Goal: Transaction & Acquisition: Obtain resource

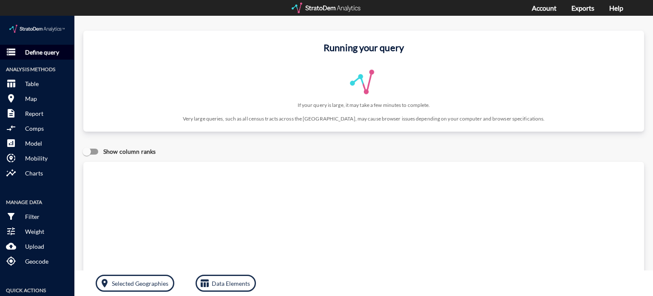
click p "Define query"
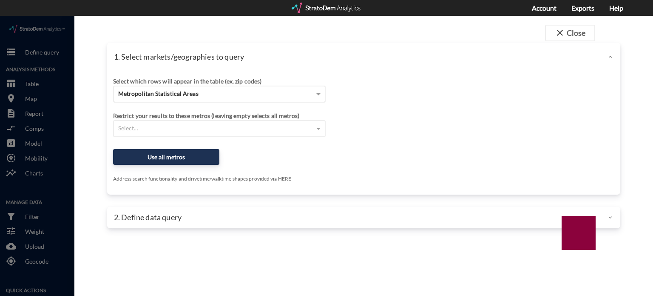
click span "Metropolitan Statistical Areas"
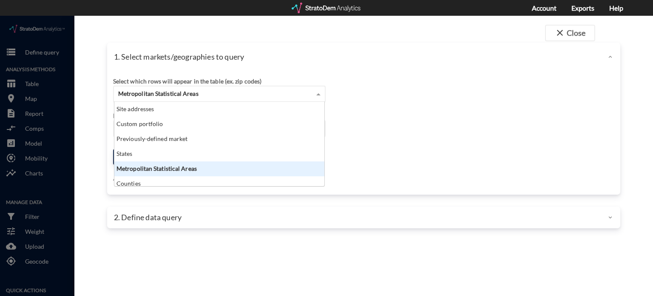
scroll to position [77, 205]
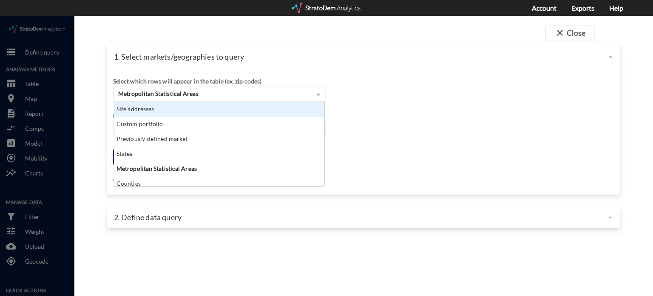
click div "Site addresses"
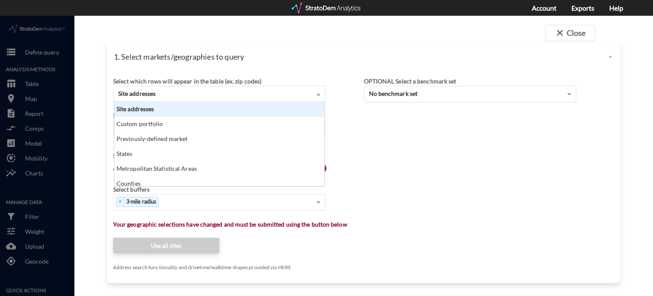
click div "Site addresses"
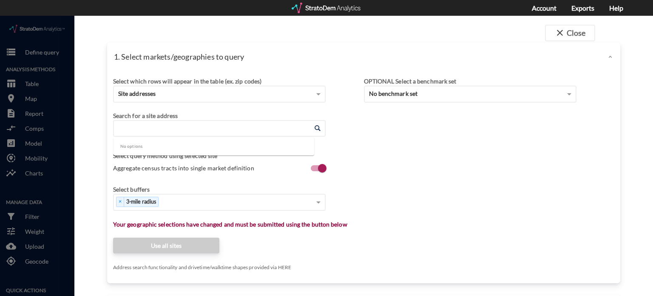
click input "Enter an address"
paste input "1321 W 5th St, Austin, TX"
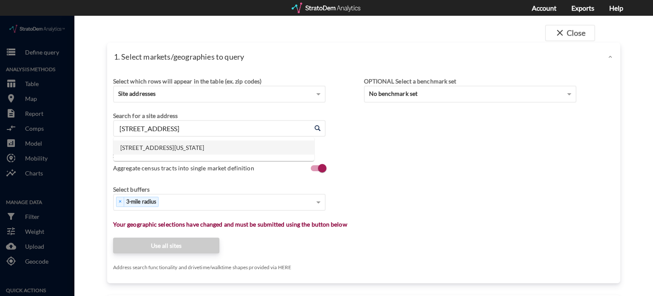
click li "1321 W 5th St, Austin, Texas"
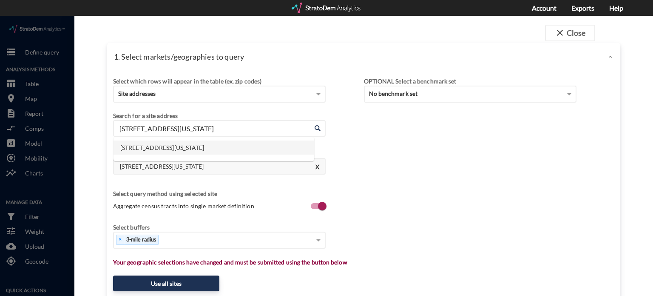
drag, startPoint x: 229, startPoint y: 115, endPoint x: 99, endPoint y: 100, distance: 130.5
click div "close Close 1. Select markets/geographies to query Select which rows will appea…"
paste input "304 E Ben White Blvd, Austin, TX"
click li "304 E Ben White Blvd, Austin, Texas"
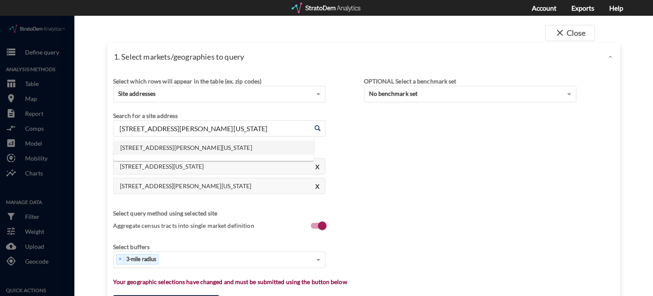
drag, startPoint x: 244, startPoint y: 109, endPoint x: 102, endPoint y: 99, distance: 142.4
click div "close Close 1. Select markets/geographies to query Select which rows will appea…"
paste input "2009 Airport Blvd, Austin, TX"
click li "2009 Airport Blvd, Austin, Texas"
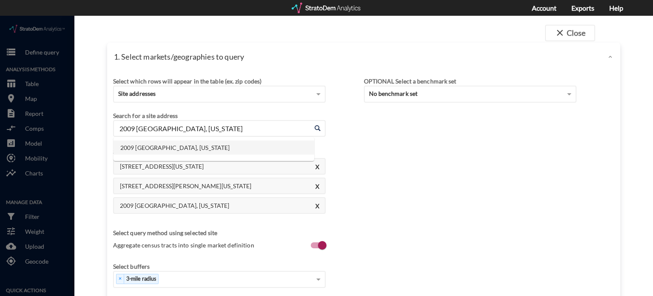
drag, startPoint x: 230, startPoint y: 113, endPoint x: 35, endPoint y: 101, distance: 194.7
click div "close Close 1. Select markets/geographies to query Select which rows will appea…"
paste input "550 I-35 S, Round Rock, TX"
drag, startPoint x: 234, startPoint y: 114, endPoint x: 23, endPoint y: 90, distance: 212.7
click div "close Close 1. Select markets/geographies to query Select which rows will appea…"
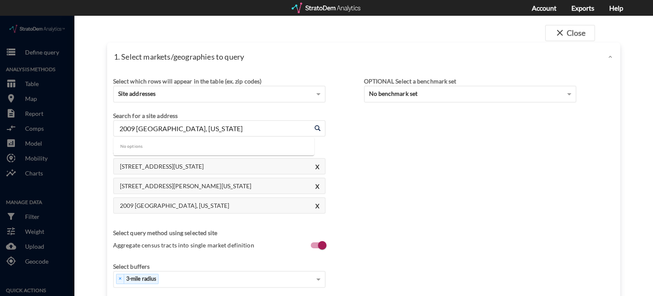
paste input ""550 South IH-35 Round Rock, TX 78681""
click input ""550 South IH-35 Round Rock, TX 78681""
click input "550 South IH-35 Round Rock, TX 78681""
drag, startPoint x: 246, startPoint y: 113, endPoint x: 167, endPoint y: 111, distance: 79.6
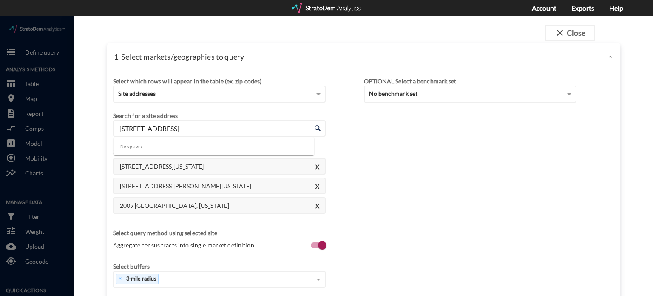
click input "550 South IH-35 Round Rock, TX 78681"
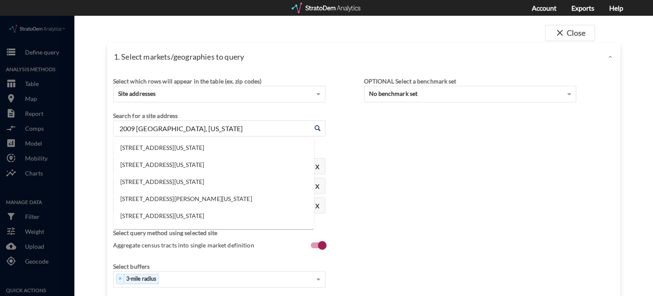
drag, startPoint x: 227, startPoint y: 110, endPoint x: 71, endPoint y: 101, distance: 156.8
click div "close Close 1. Select markets/geographies to query Select which rows will appea…"
paste input "550 I-35 S, Round Rock, TX"
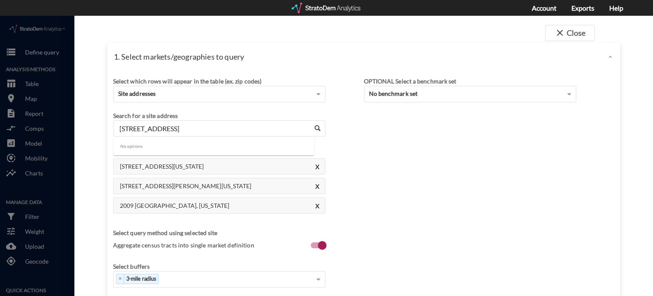
click input "550 I-35 S, Round Rock, TX"
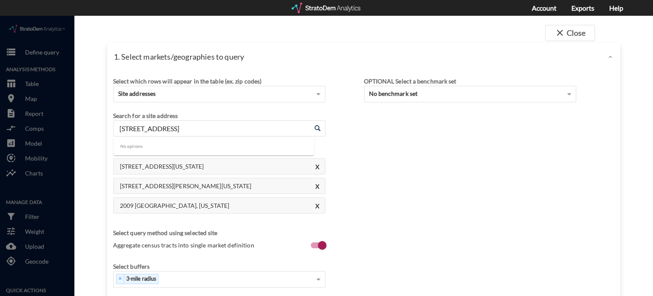
click input "550 I-35 South Round Rock, TX"
drag, startPoint x: 229, startPoint y: 114, endPoint x: 83, endPoint y: 106, distance: 145.7
click div "close Close 1. Select markets/geographies to query Select which rows will appea…"
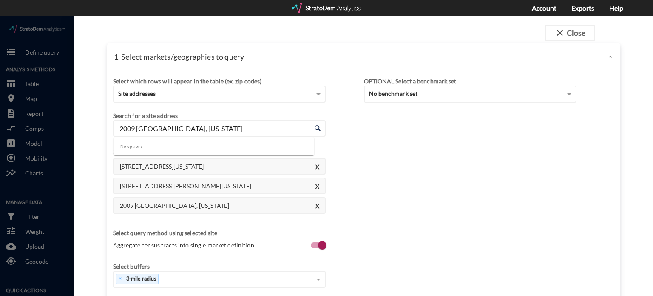
paste input "550 I-35, Round Rock, TX 78681"
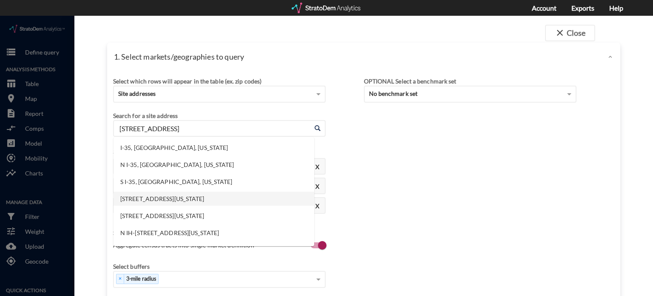
click li "550 S Interstate 35, Round Rock, Texas"
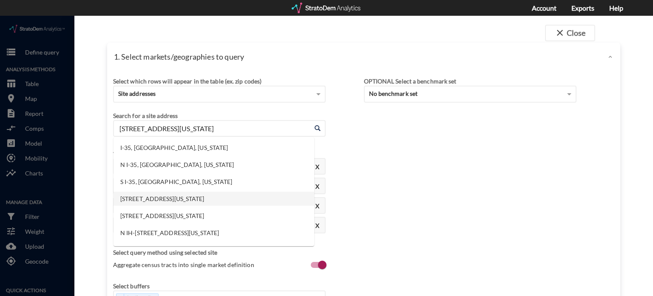
drag, startPoint x: 262, startPoint y: 111, endPoint x: 80, endPoint y: 109, distance: 181.2
click div "close Close 1. Select markets/geographies to query Select which rows will appea…"
paste input "1901 Red Bud Ln, Round Rock, TX"
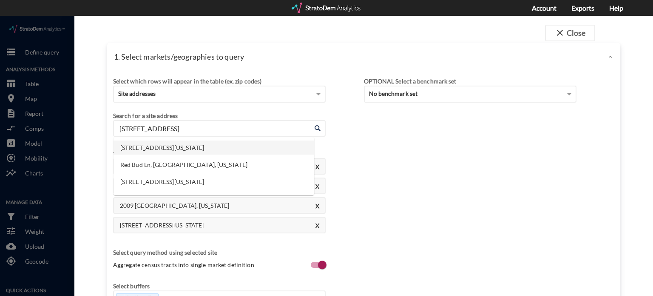
click li "1901 Red Bud Ln, Round Rock, Texas"
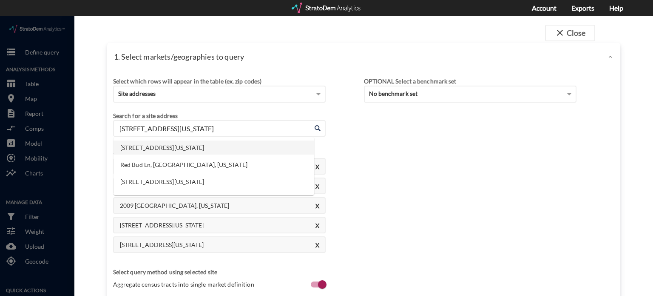
drag, startPoint x: 247, startPoint y: 119, endPoint x: 74, endPoint y: 101, distance: 173.6
click div "close Close 1. Select markets/geographies to query Select which rows will appea…"
paste input "6700 R R 620, Round Rock, TX"
click li "16700 R R 620, Round Rock, Texas"
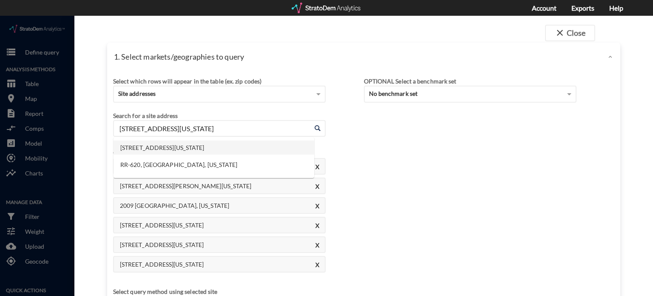
drag, startPoint x: 235, startPoint y: 116, endPoint x: 82, endPoint y: 99, distance: 154.1
click div "close Close 1. Select markets/geographies to query Select which rows will appea…"
paste input "309 S Bell Blvd, Cedar Park, TX"
click li "309 S Bell Blvd, Cedar Park, Texas"
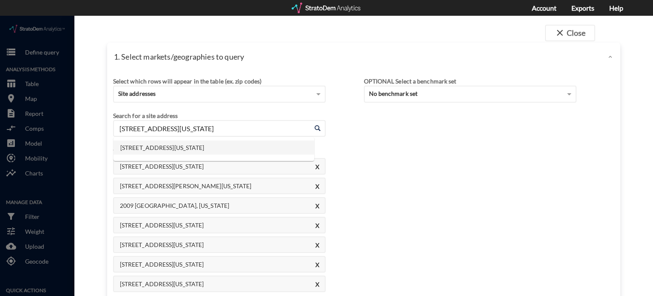
drag, startPoint x: 238, startPoint y: 108, endPoint x: 57, endPoint y: 95, distance: 181.2
click div "close Close 1. Select markets/geographies to query Select which rows will appea…"
paste input "2100 S Interstate 35, Georgetown, TX"
click li "2100 S Interstate 35, Georgetown, Texas"
drag, startPoint x: 247, startPoint y: 112, endPoint x: 43, endPoint y: 102, distance: 204.4
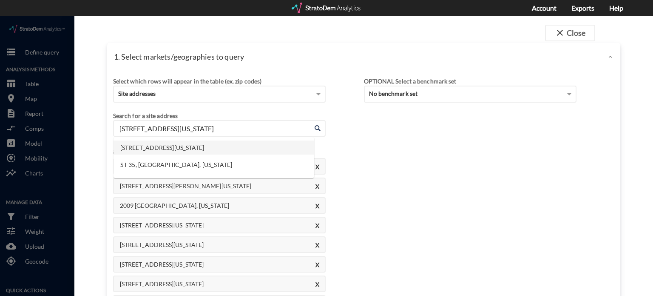
click div "close Close 1. Select markets/geographies to query Select which rows will appea…"
paste input "1511 Panther Loop, Pflugerville, TX"
click li "1511 Panther Loop, Pflugerville, Texas"
drag, startPoint x: 242, startPoint y: 117, endPoint x: 60, endPoint y: 99, distance: 182.9
click div "close Close 1. Select markets/geographies to query Select which rows will appea…"
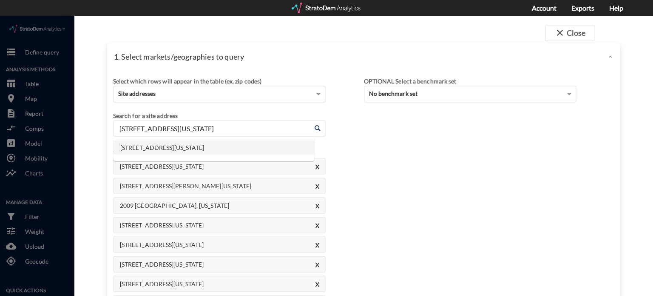
paste input "848 Peter Garza Dr, San Marcos, TX"
click li "1848 Peter Garza Dr, San Marcos, Texas"
drag, startPoint x: 256, startPoint y: 115, endPoint x: 36, endPoint y: 110, distance: 219.5
click div "close Close 1. Select markets/geographies to query Select which rows will appea…"
paste input "40 E Sonny Dr, Leander, TX"
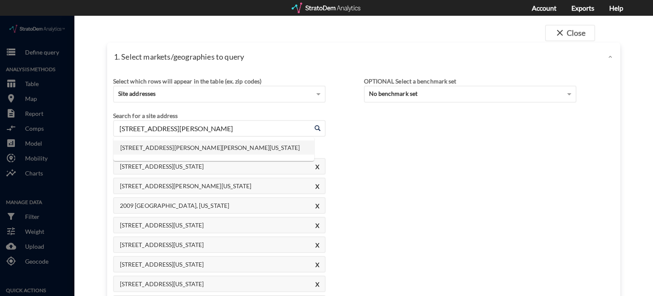
click li "140 E Sonny Dr, Leander, Texas"
drag, startPoint x: 228, startPoint y: 106, endPoint x: 92, endPoint y: 103, distance: 136.1
click div "close Close 1. Select markets/geographies to query Select which rows will appea…"
paste input "21400 Interstate 35, Kyle, TX"
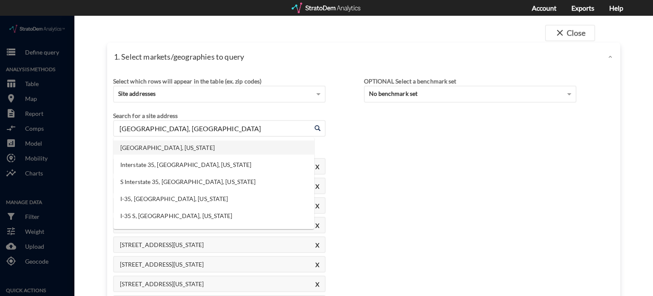
click li "21400 Interstate 35, Kyle, Texas"
drag, startPoint x: 262, startPoint y: 117, endPoint x: 40, endPoint y: 95, distance: 222.7
click div "close Close 1. Select markets/geographies to query Select which rows will appea…"
paste input "44 Benelli Dr, Hutto, TX"
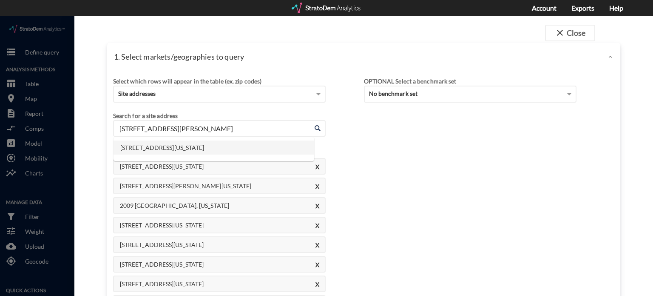
click li "244 Benelli Dr, Hutto, Texas"
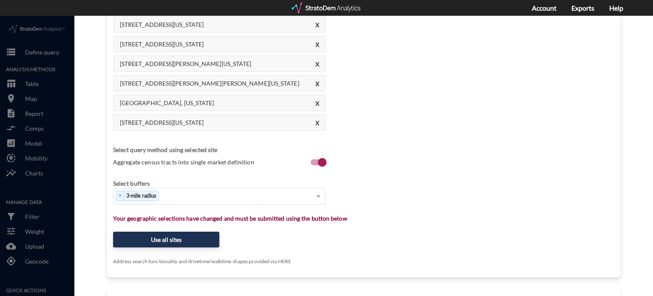
scroll to position [298, 0]
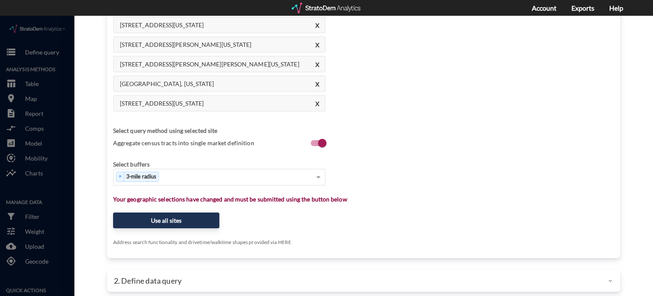
type input "244 Benelli Dr, Hutto, Texas"
click div "Select..."
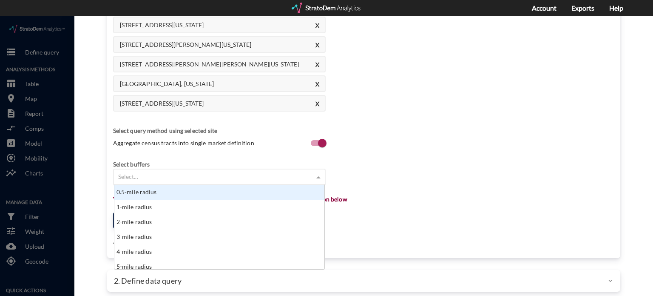
scroll to position [77, 205]
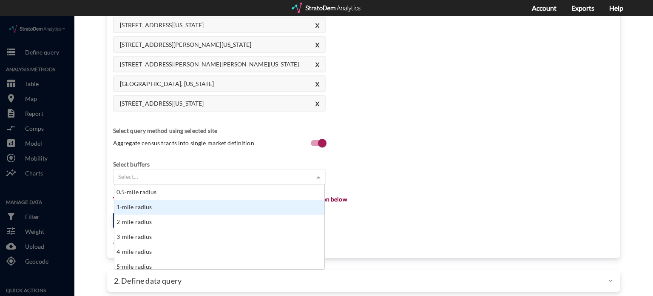
drag, startPoint x: 134, startPoint y: 185, endPoint x: 155, endPoint y: 168, distance: 26.9
click div "1-mile radius"
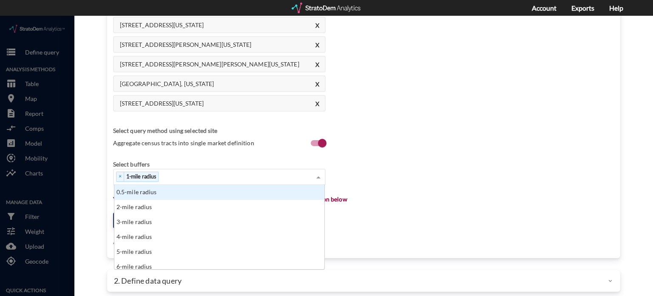
click div "× 1-mile radius 0.5-mile radius 2-mile radius 3-mile radius 4-mile radius 5-mil…"
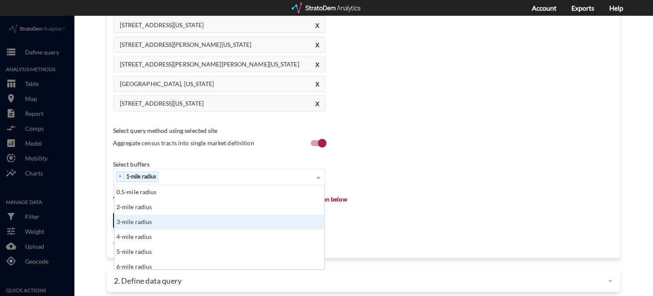
click div "3-mile radius"
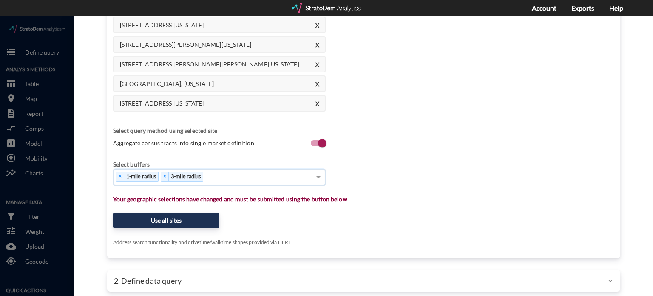
click div "× 1-mile radius × 3-mile radius"
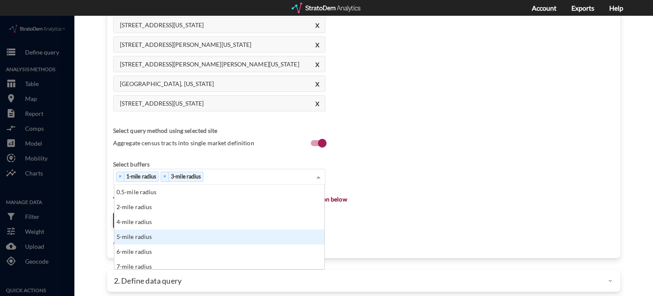
click div "5-mile radius"
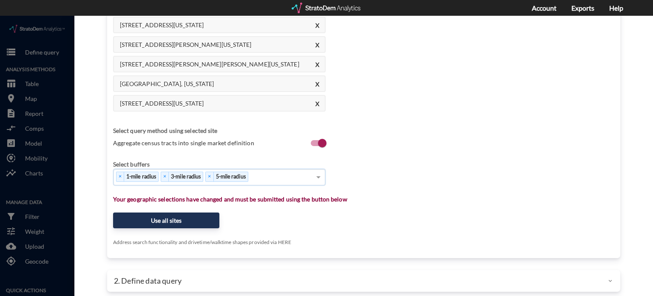
click div "× 1-mile radius × 3-mile radius × 5-mile radius"
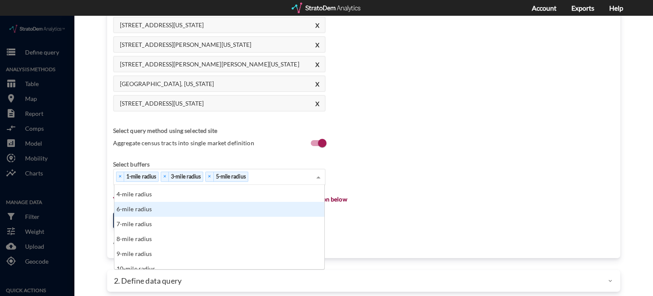
scroll to position [43, 0]
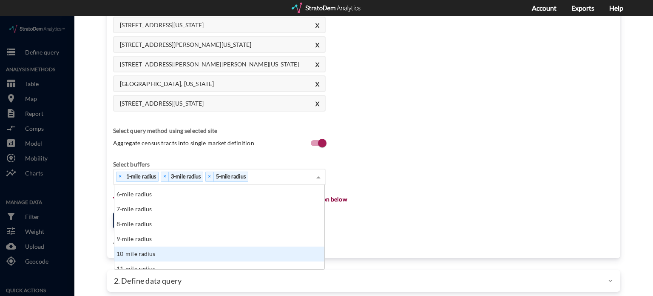
click div "10-mile radius"
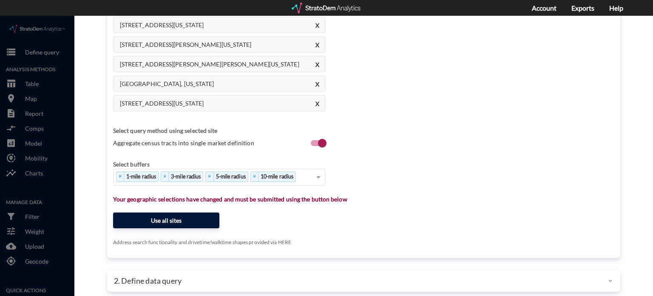
click button "Use all sites"
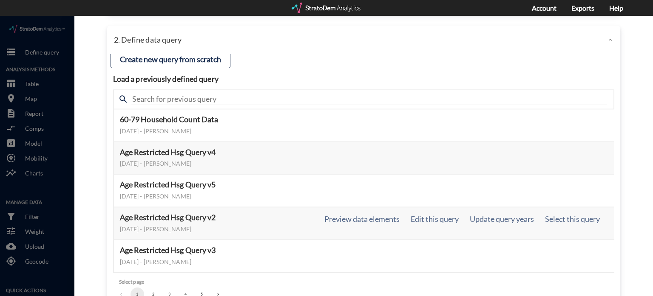
scroll to position [49, 0]
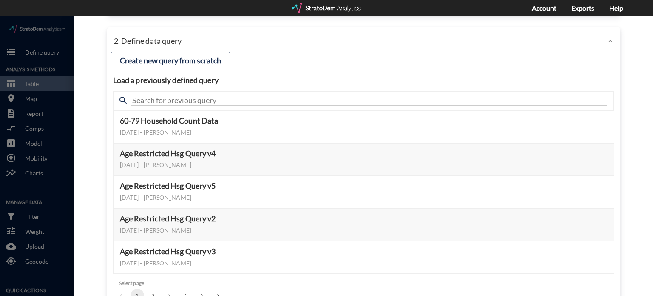
click button "2"
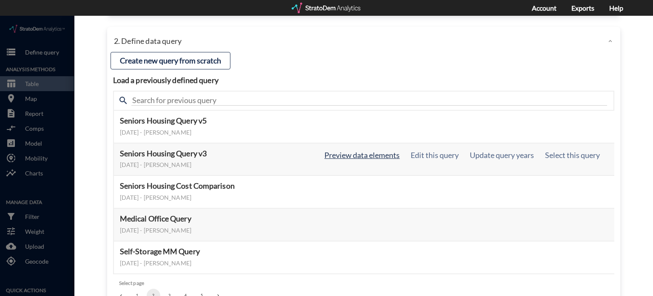
click button "Preview data elements"
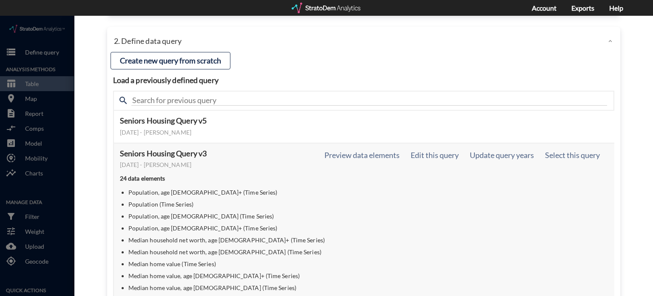
scroll to position [43, 0]
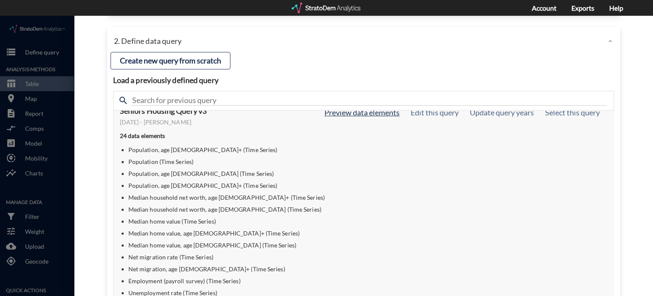
click button "Preview data elements"
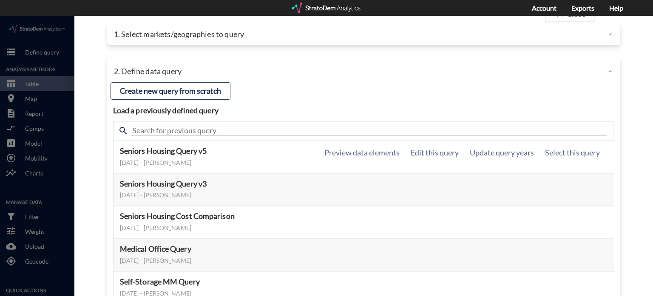
scroll to position [7, 0]
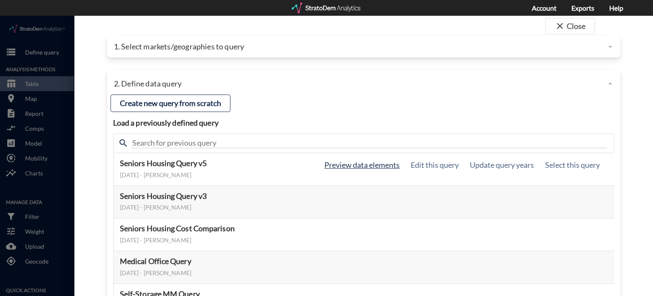
click button "Preview data elements"
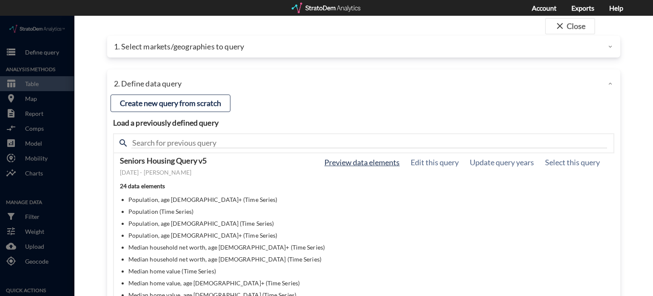
scroll to position [0, 0]
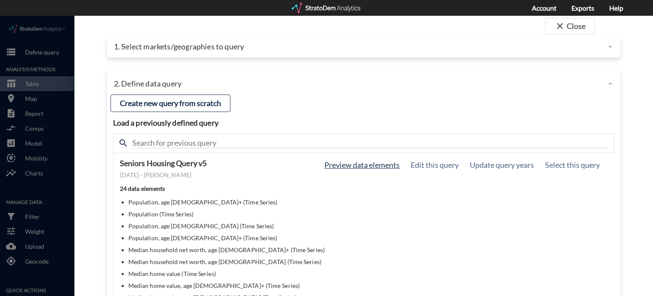
click button "Preview data elements"
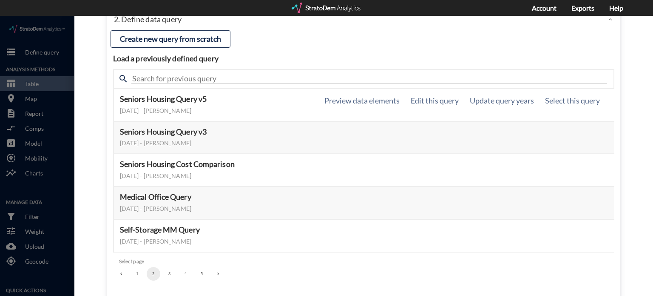
scroll to position [90, 0]
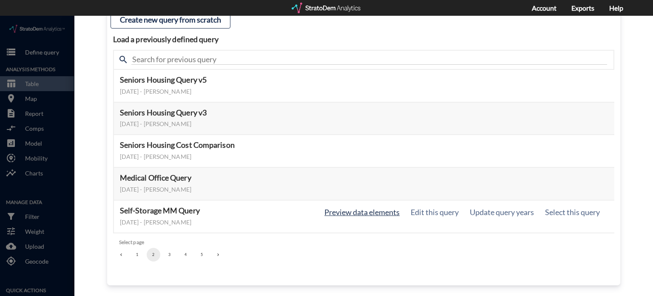
click button "Preview data elements"
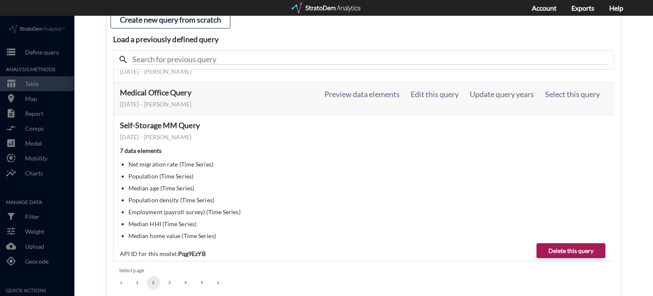
scroll to position [88, 0]
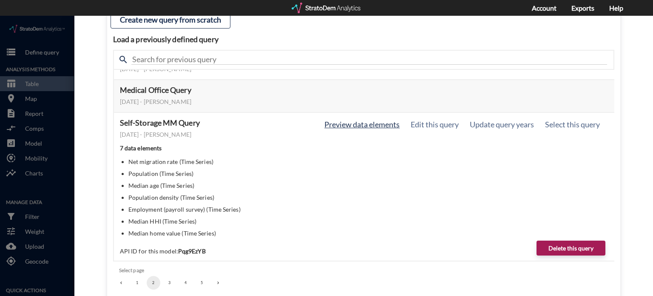
click button "Preview data elements"
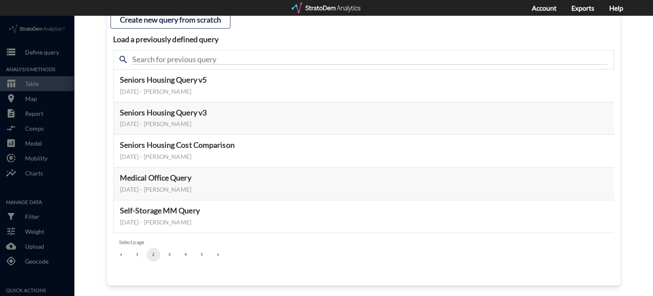
click button "3"
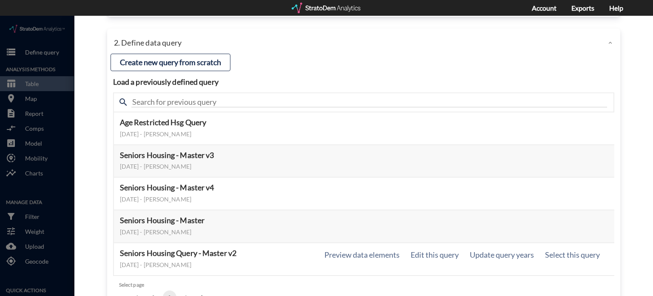
scroll to position [90, 0]
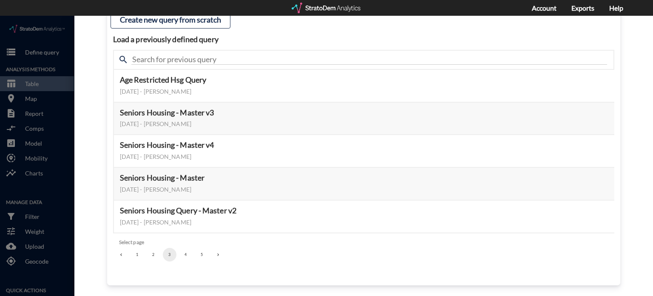
click button "4"
click button "5"
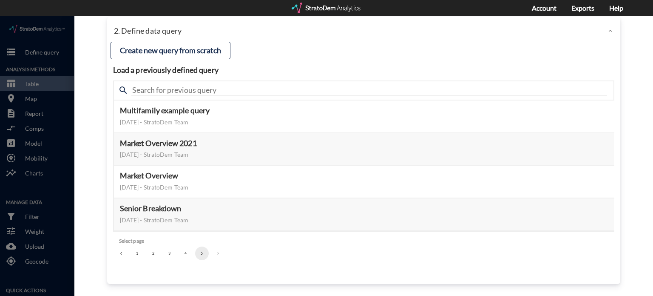
scroll to position [58, 0]
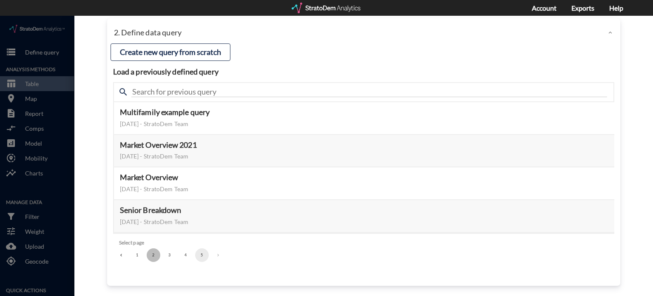
click button "2"
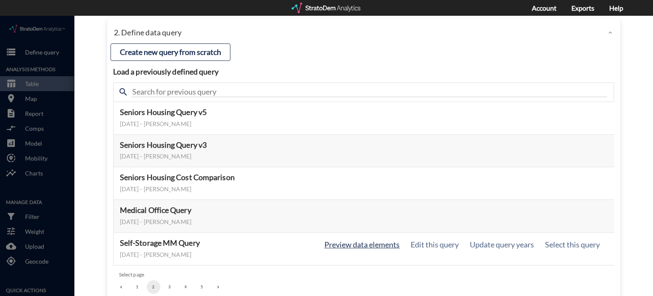
click button "Preview data elements"
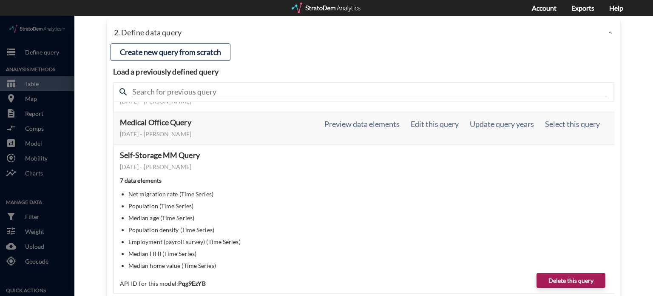
scroll to position [100, 0]
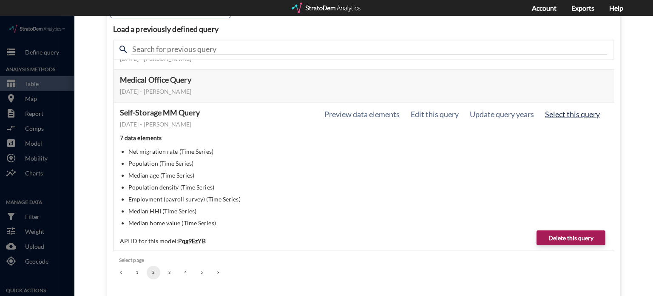
click button "Select this query"
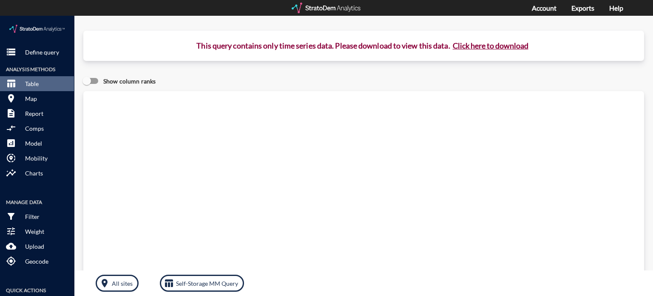
click button "Click here to download"
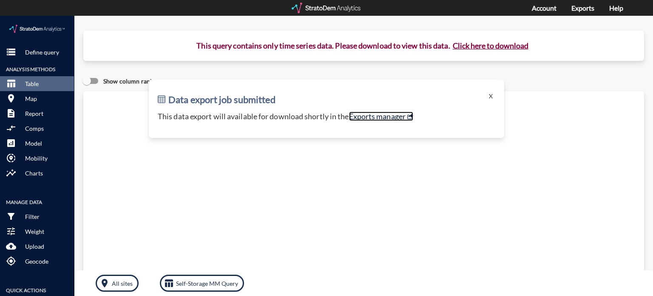
click link "Exports manager"
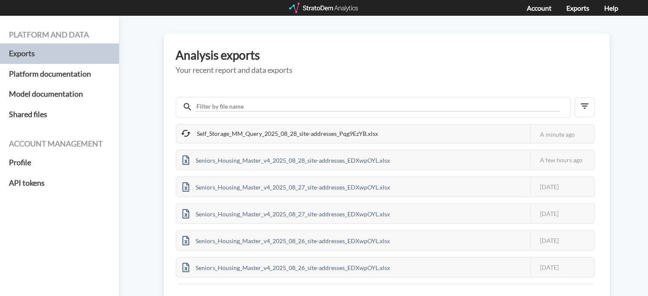
click at [299, 118] on div "Self_Storage_MM_Query_2025_08_28_site-addresses_Pqg9EzYB.xlsx This job failed T…" at bounding box center [387, 188] width 422 height 194
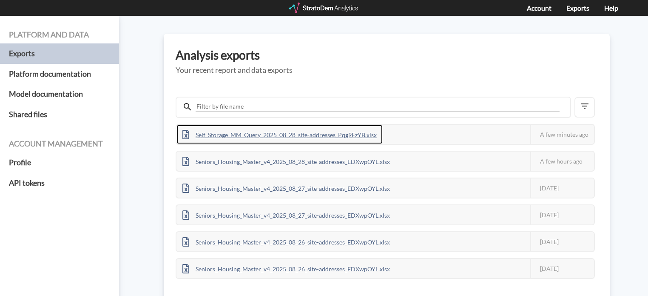
click at [305, 132] on div "Self_Storage_MM_Query_2025_08_28_site-addresses_Pqg9EzYB.xlsx" at bounding box center [280, 134] width 206 height 19
